Goal: Entertainment & Leisure: Consume media (video, audio)

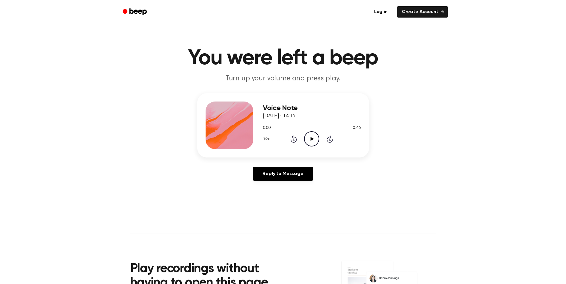
click at [315, 140] on icon "Play Audio" at bounding box center [311, 138] width 15 height 15
click at [315, 140] on icon "Pause Audio" at bounding box center [311, 138] width 15 height 15
click at [265, 123] on div at bounding box center [312, 122] width 98 height 5
drag, startPoint x: 360, startPoint y: 123, endPoint x: 263, endPoint y: 123, distance: 97.2
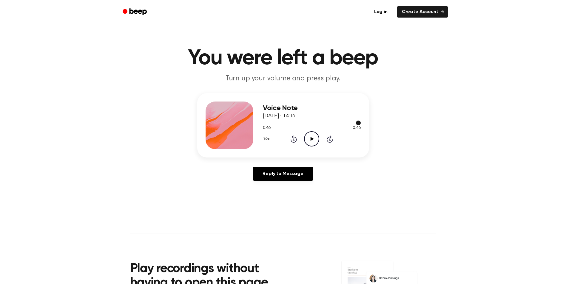
click at [263, 123] on div at bounding box center [312, 123] width 98 height 1
drag, startPoint x: 358, startPoint y: 121, endPoint x: 270, endPoint y: 124, distance: 87.4
click at [270, 124] on div at bounding box center [312, 122] width 98 height 5
click at [315, 139] on icon "Play Audio" at bounding box center [311, 138] width 15 height 15
click at [307, 141] on icon "Play Audio" at bounding box center [311, 138] width 15 height 15
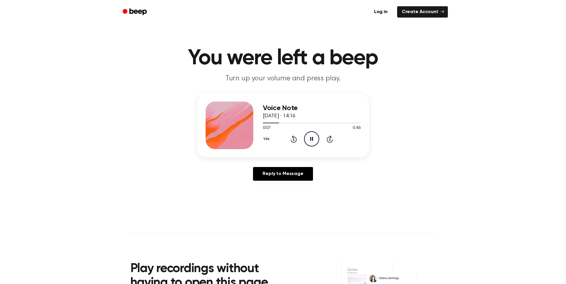
click at [316, 140] on icon "Pause Audio" at bounding box center [311, 138] width 15 height 15
click at [292, 135] on icon "Rewind 5 seconds" at bounding box center [293, 139] width 7 height 8
click at [295, 136] on icon "Rewind 5 seconds" at bounding box center [293, 139] width 7 height 8
click at [308, 137] on icon "Play Audio" at bounding box center [311, 138] width 15 height 15
